Goal: Information Seeking & Learning: Learn about a topic

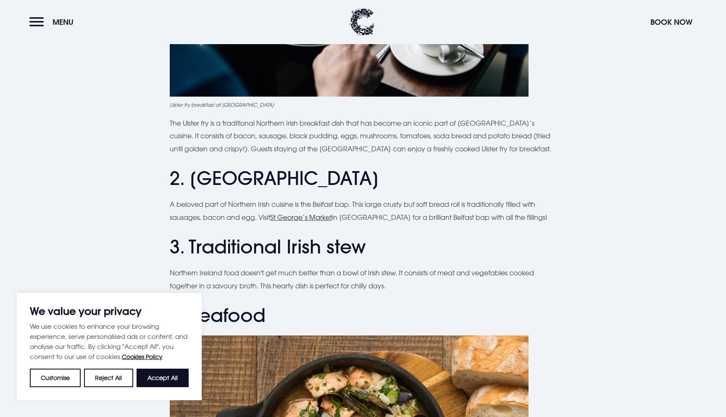
scroll to position [549, 0]
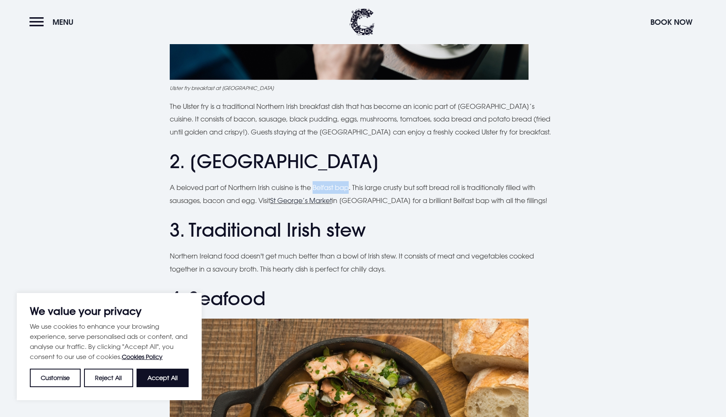
drag, startPoint x: 315, startPoint y: 187, endPoint x: 352, endPoint y: 189, distance: 37.1
click at [352, 189] on p "A beloved part of Northern Irish cuisine is the Belfast bap. This large crusty …" at bounding box center [363, 194] width 387 height 26
copy p "Belfast bap"
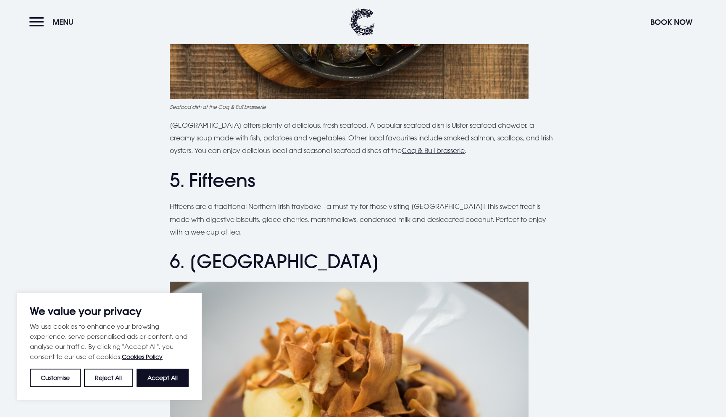
scroll to position [1012, 0]
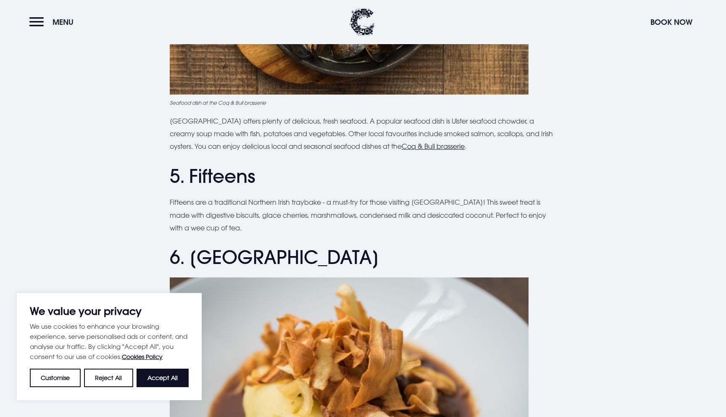
click at [335, 213] on p "Fifteens are a traditional Northern Irish traybake - a must-try for those visit…" at bounding box center [363, 215] width 387 height 38
click at [332, 229] on p "Fifteens are a traditional Northern Irish traybake - a must-try for those visit…" at bounding box center [363, 215] width 387 height 38
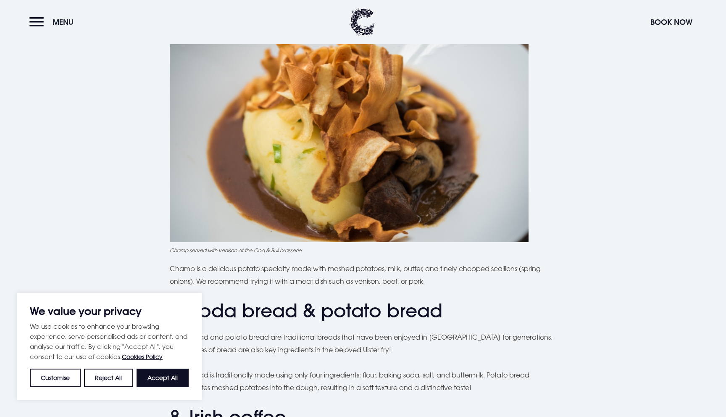
scroll to position [1304, 0]
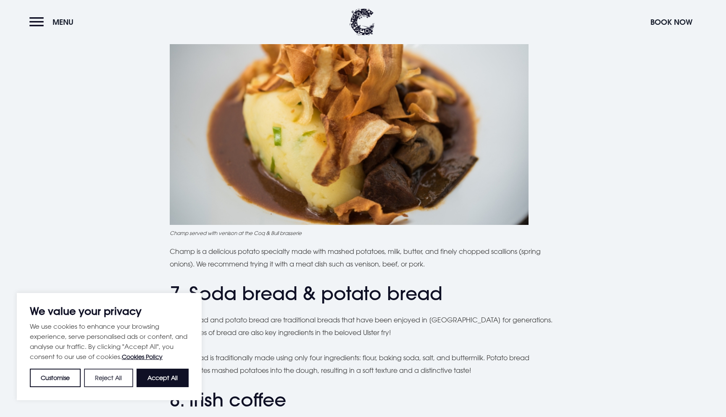
click at [111, 382] on button "Reject All" at bounding box center [108, 378] width 49 height 18
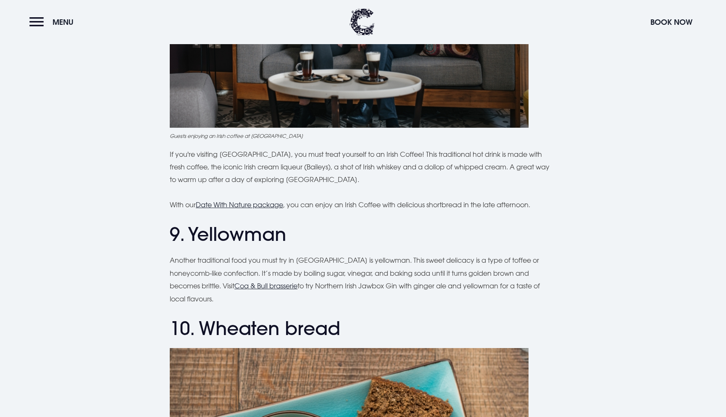
scroll to position [1924, 0]
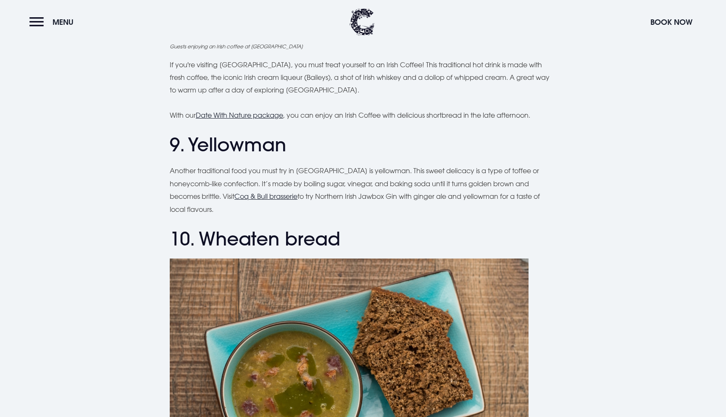
click at [255, 144] on h2 "9. Yellowman" at bounding box center [363, 145] width 387 height 22
click at [299, 181] on p "Another traditional food you must try in [GEOGRAPHIC_DATA] is yellowman. This s…" at bounding box center [363, 189] width 387 height 51
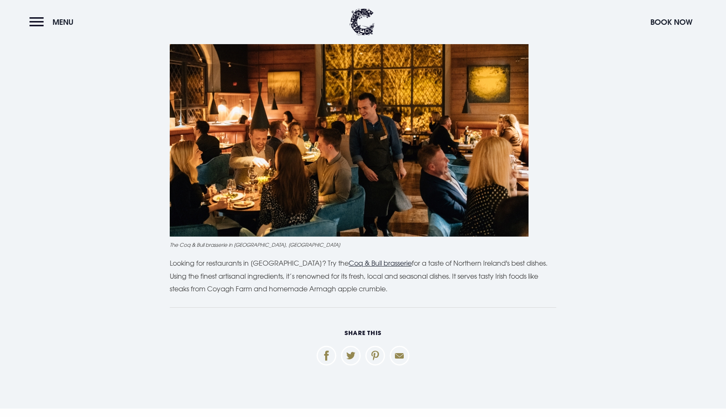
scroll to position [2747, 0]
